Goal: Task Accomplishment & Management: Use online tool/utility

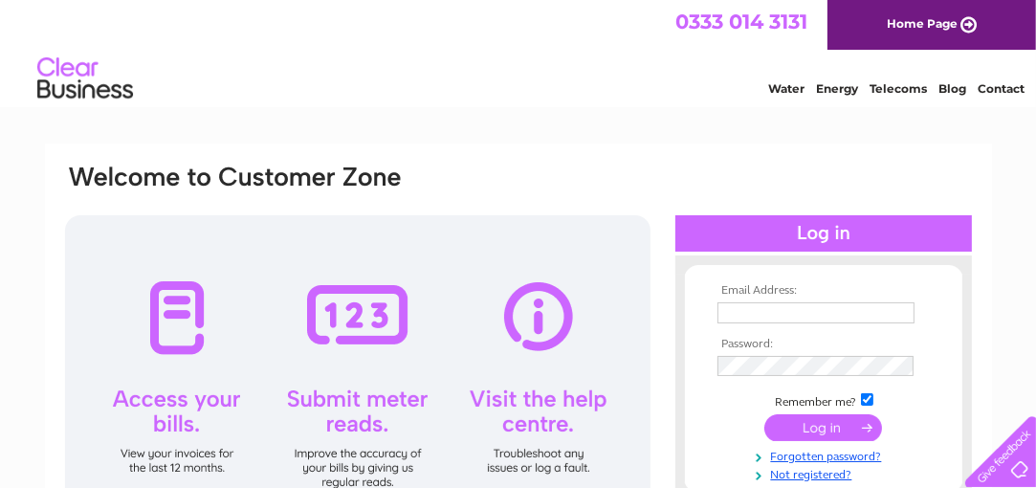
click at [749, 313] on input "text" at bounding box center [815, 312] width 197 height 21
type input "msmpartitioning@gmail.com"
click at [478, 112] on html "0333 014 3131 Home Page Water Energy Telecoms Blog Contact" at bounding box center [518, 56] width 1036 height 112
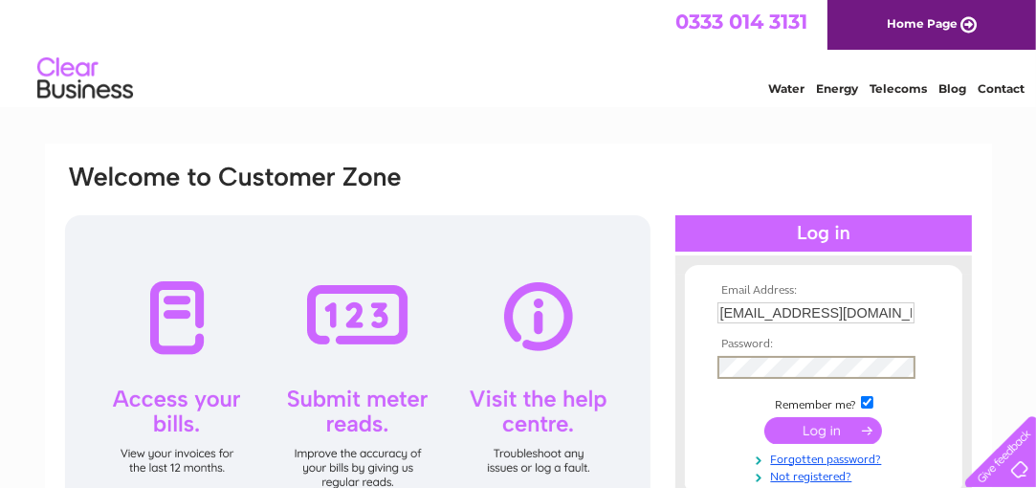
click at [833, 426] on input "submit" at bounding box center [823, 430] width 118 height 27
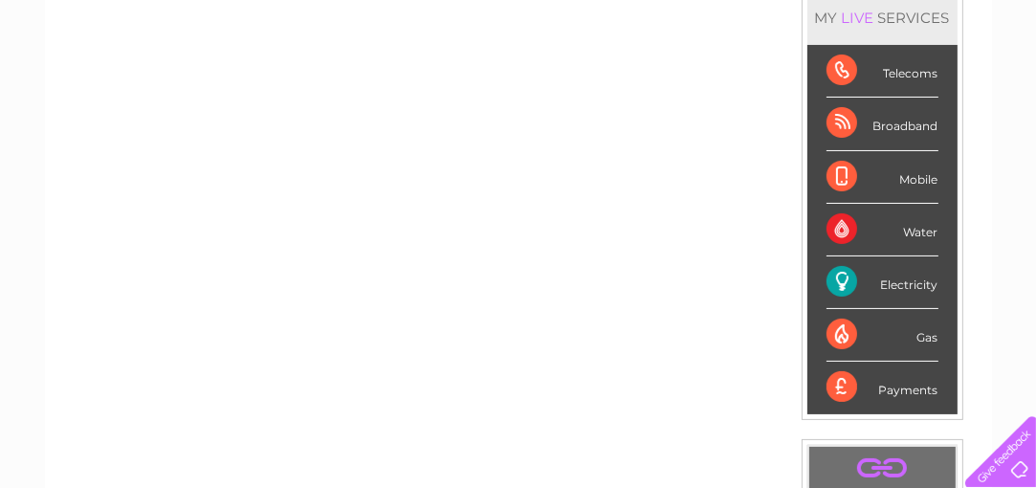
scroll to position [96, 0]
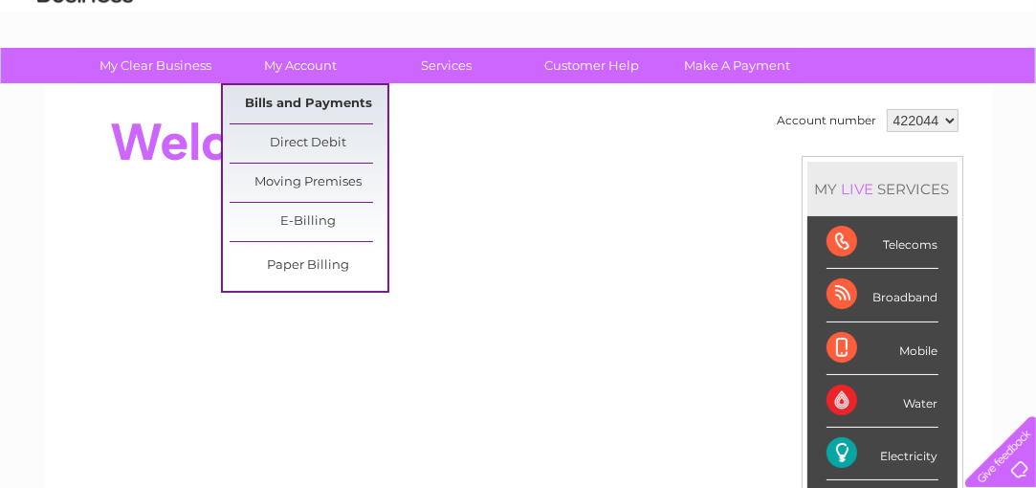
click at [306, 102] on link "Bills and Payments" at bounding box center [309, 104] width 158 height 38
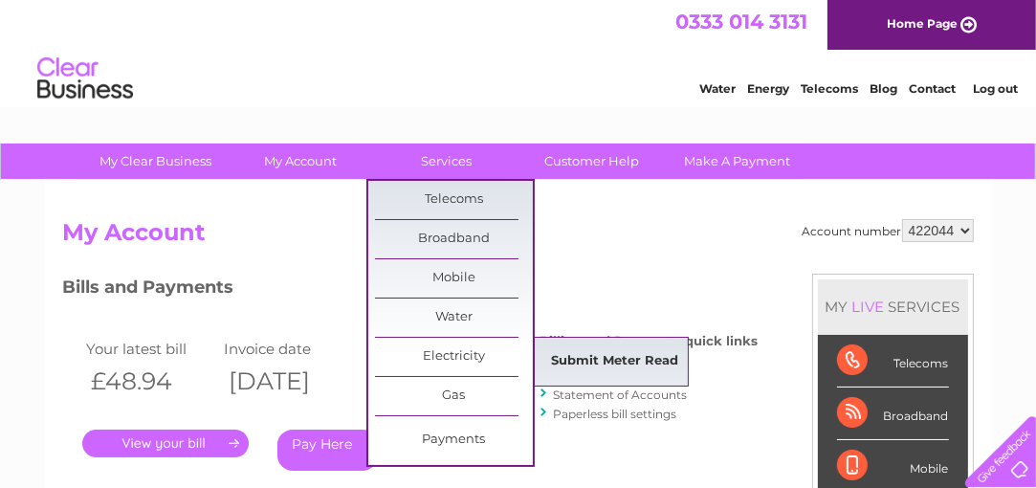
click at [589, 346] on link "Submit Meter Read" at bounding box center [615, 361] width 158 height 38
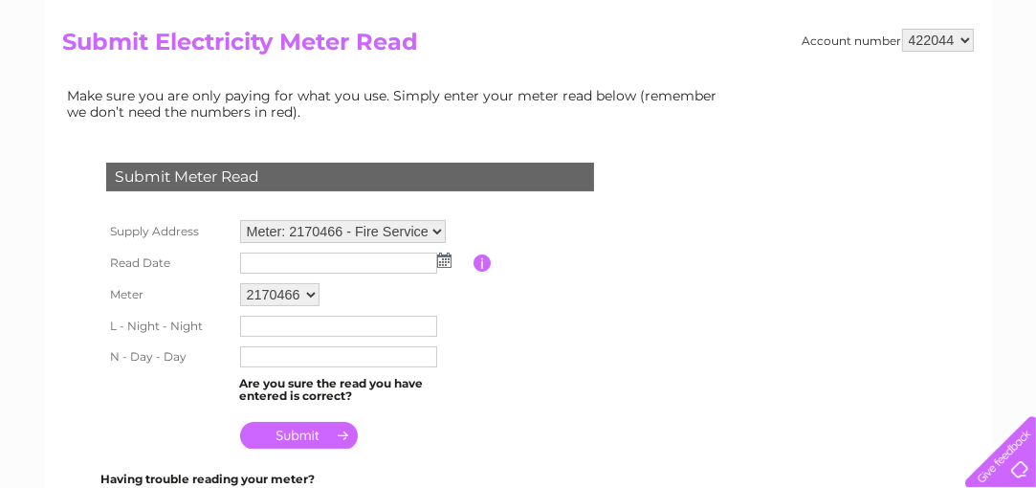
scroll to position [191, 0]
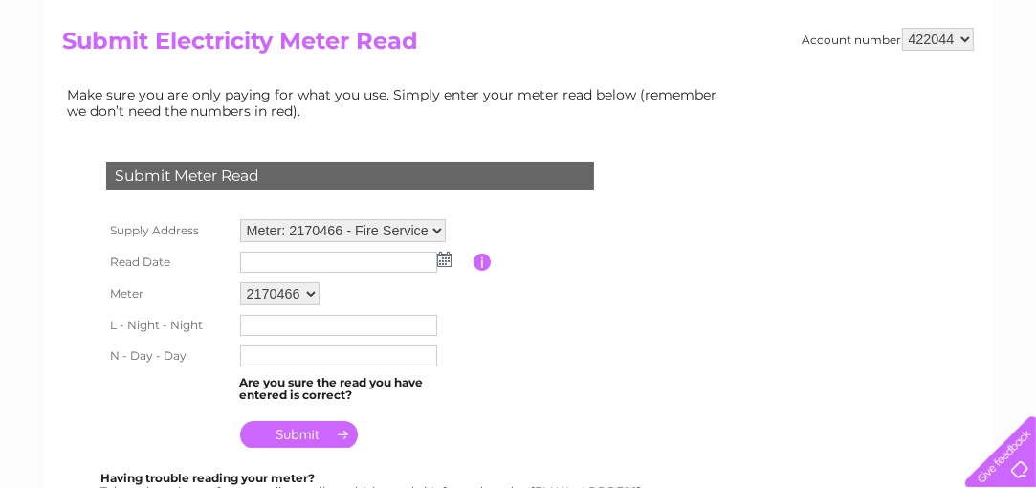
click at [442, 252] on img at bounding box center [444, 259] width 14 height 15
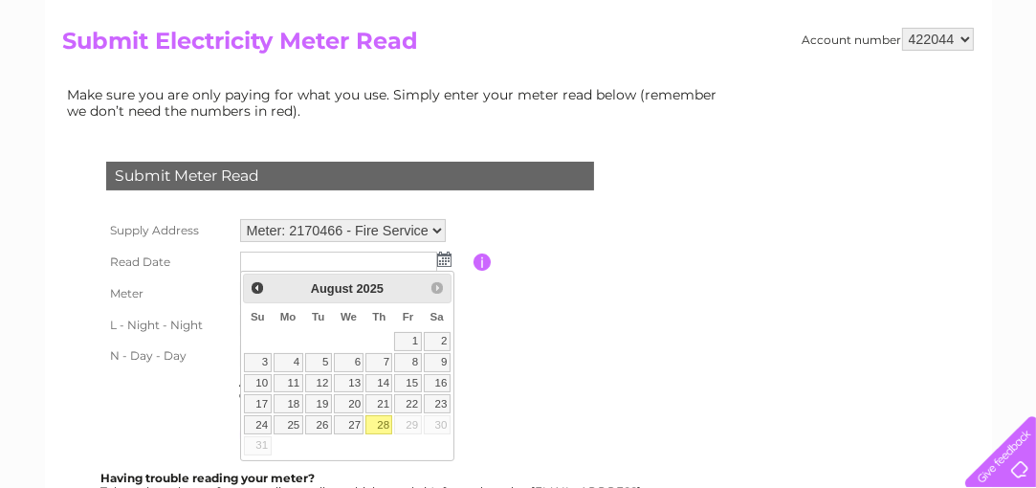
click at [382, 418] on link "28" at bounding box center [378, 424] width 27 height 19
type input "2025/08/28"
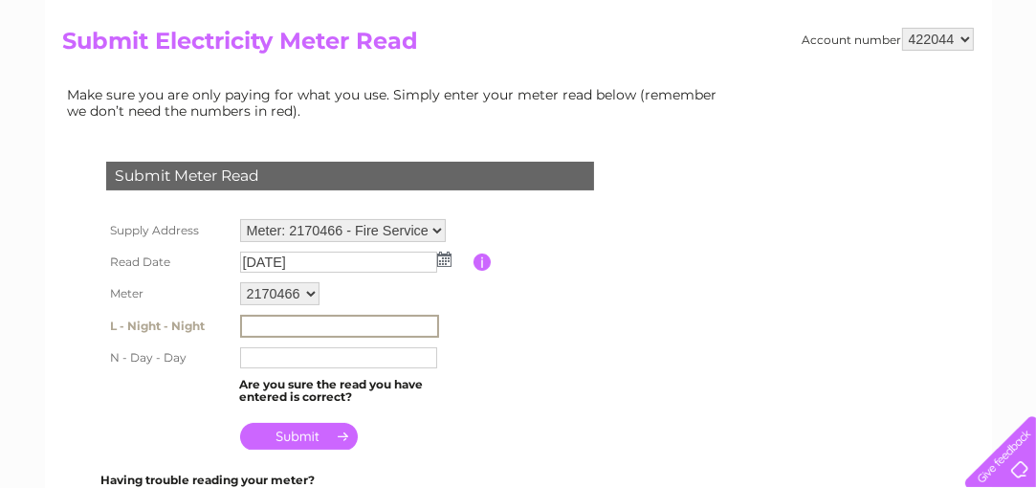
click at [283, 319] on input "text" at bounding box center [339, 326] width 199 height 23
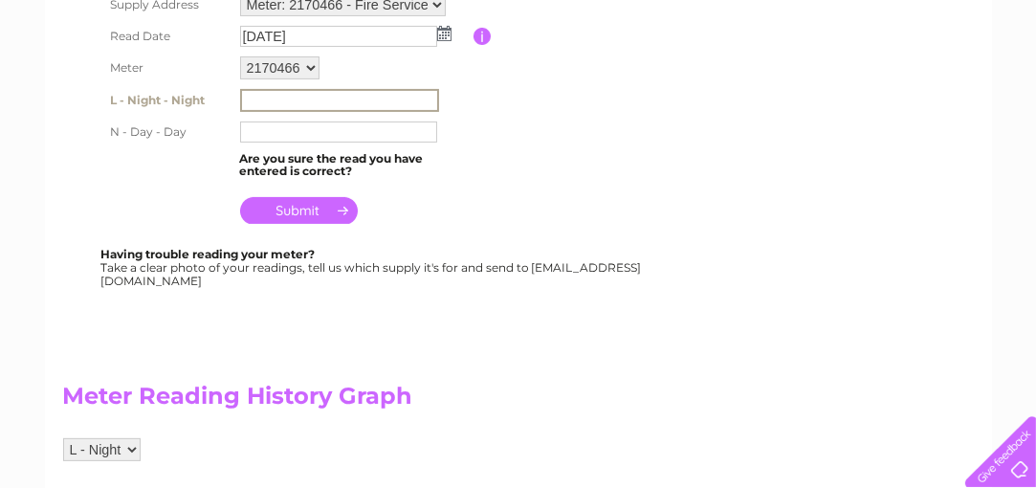
scroll to position [286, 0]
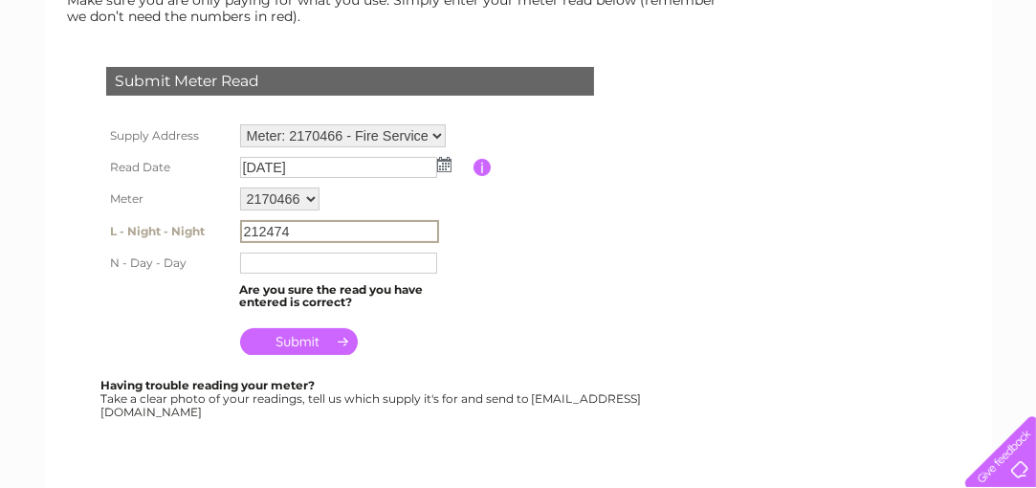
type input "212474"
click at [277, 253] on input "text" at bounding box center [338, 263] width 197 height 21
click at [329, 261] on input "text" at bounding box center [339, 262] width 199 height 23
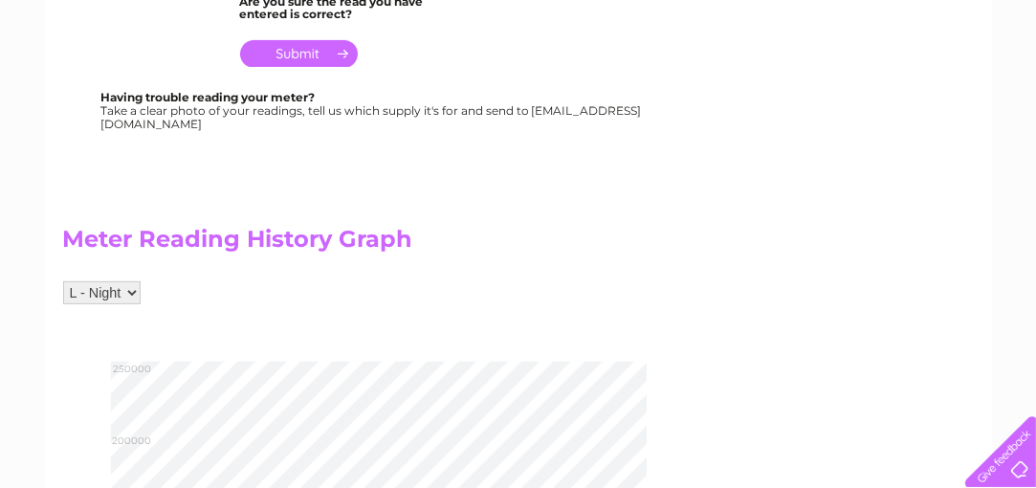
type input "822874"
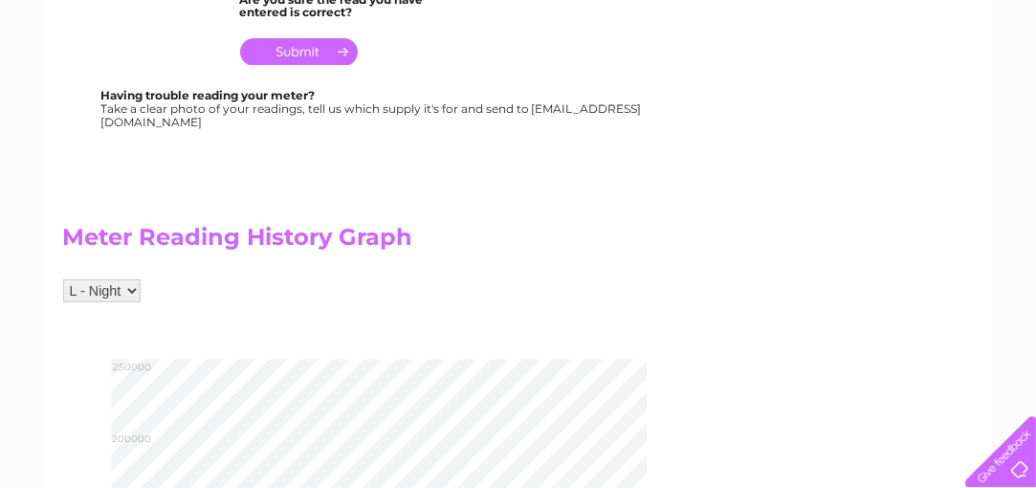
scroll to position [571, 0]
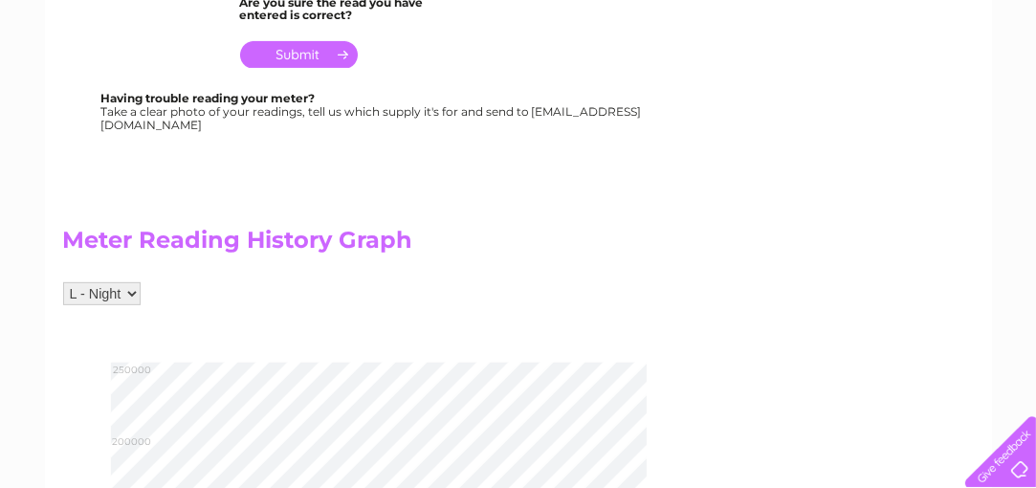
click at [115, 289] on select "L - Night N - Day" at bounding box center [101, 293] width 77 height 23
select select "273820"
click at [63, 282] on select "L - Night N - Day" at bounding box center [101, 293] width 77 height 23
click at [576, 291] on div "L - Night N - Day" at bounding box center [398, 303] width 670 height 42
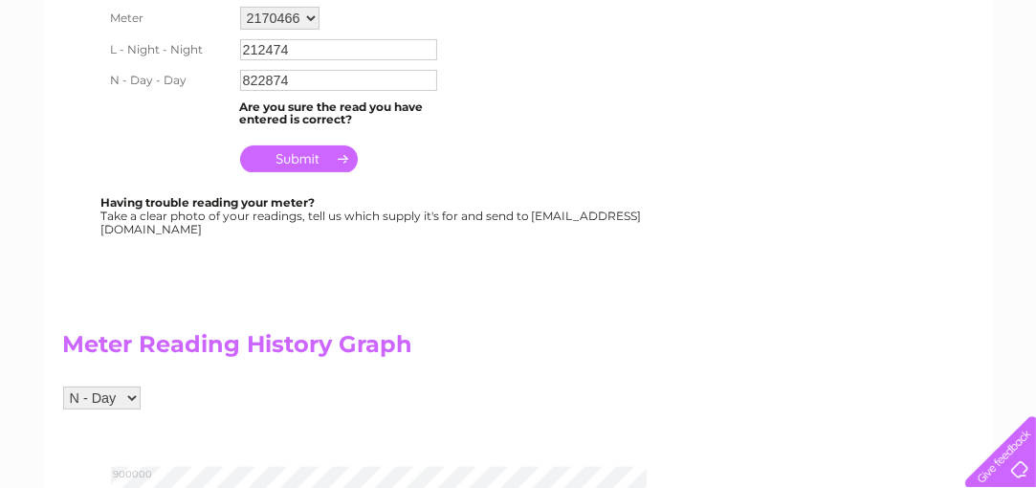
scroll to position [380, 0]
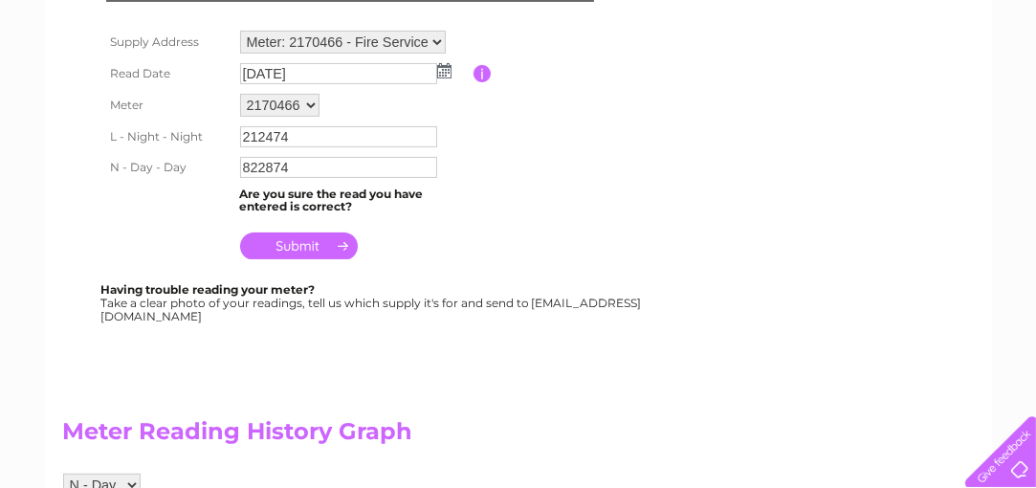
click at [308, 237] on input "submit" at bounding box center [299, 245] width 118 height 27
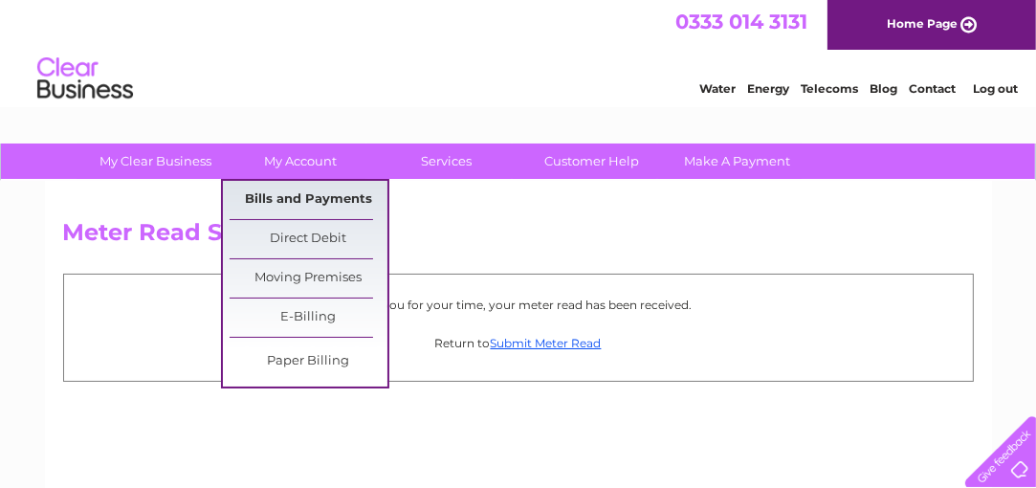
click at [296, 190] on link "Bills and Payments" at bounding box center [309, 200] width 158 height 38
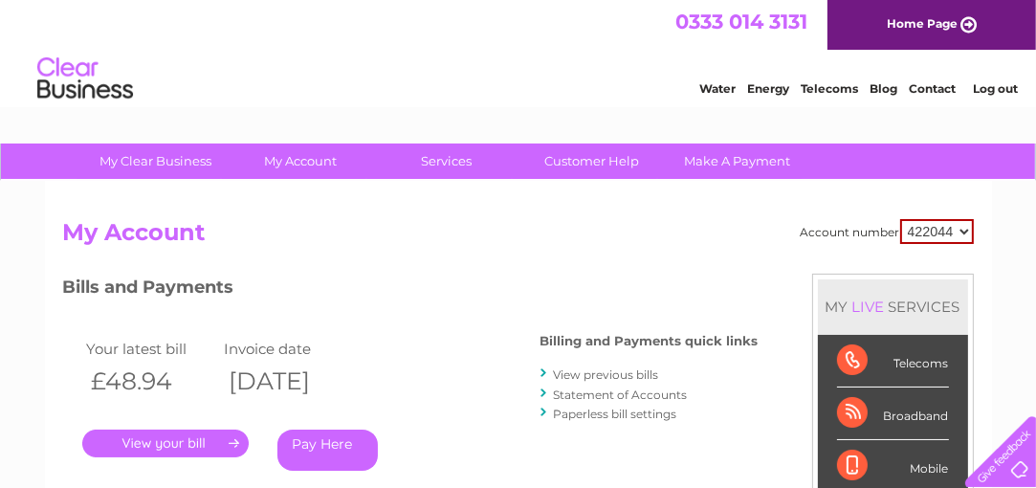
click at [1002, 88] on link "Log out" at bounding box center [995, 88] width 45 height 14
